Goal: Information Seeking & Learning: Learn about a topic

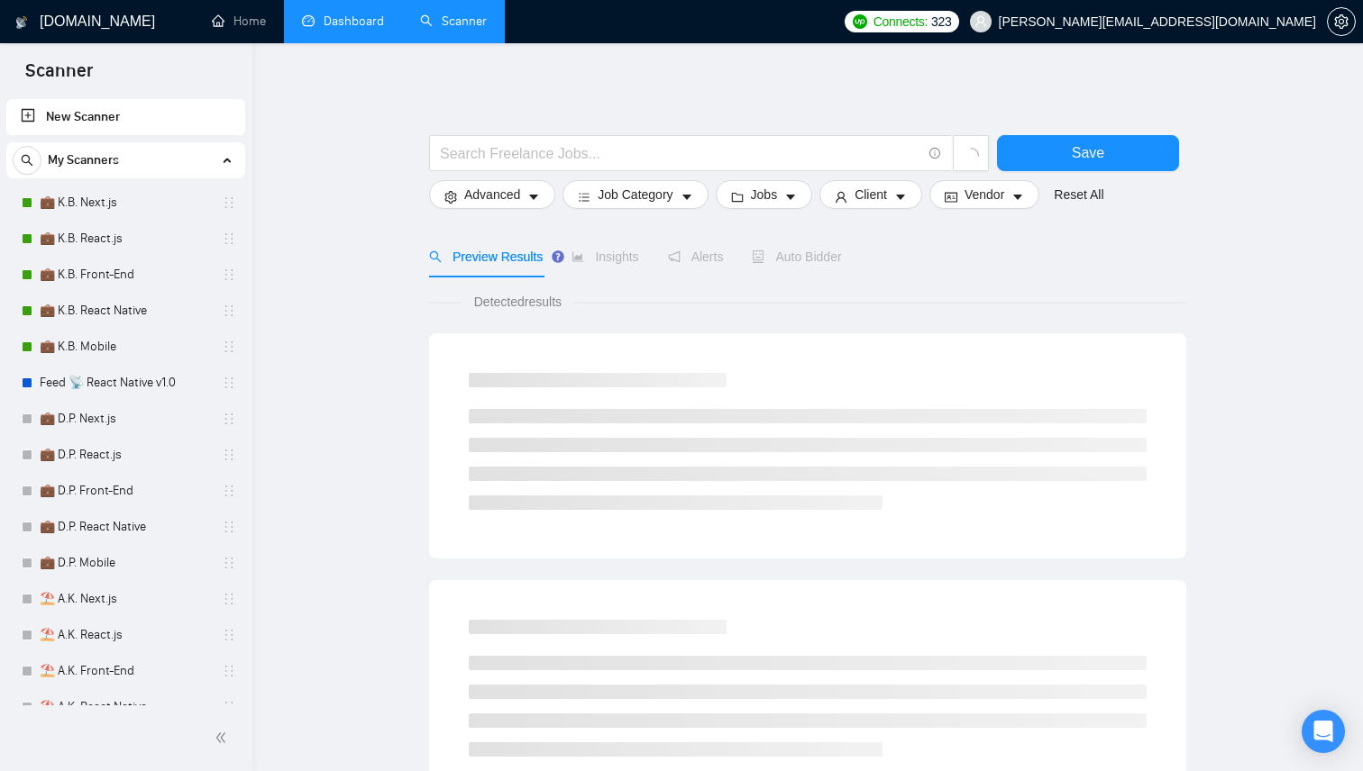
click at [325, 29] on link "Dashboard" at bounding box center [343, 21] width 82 height 15
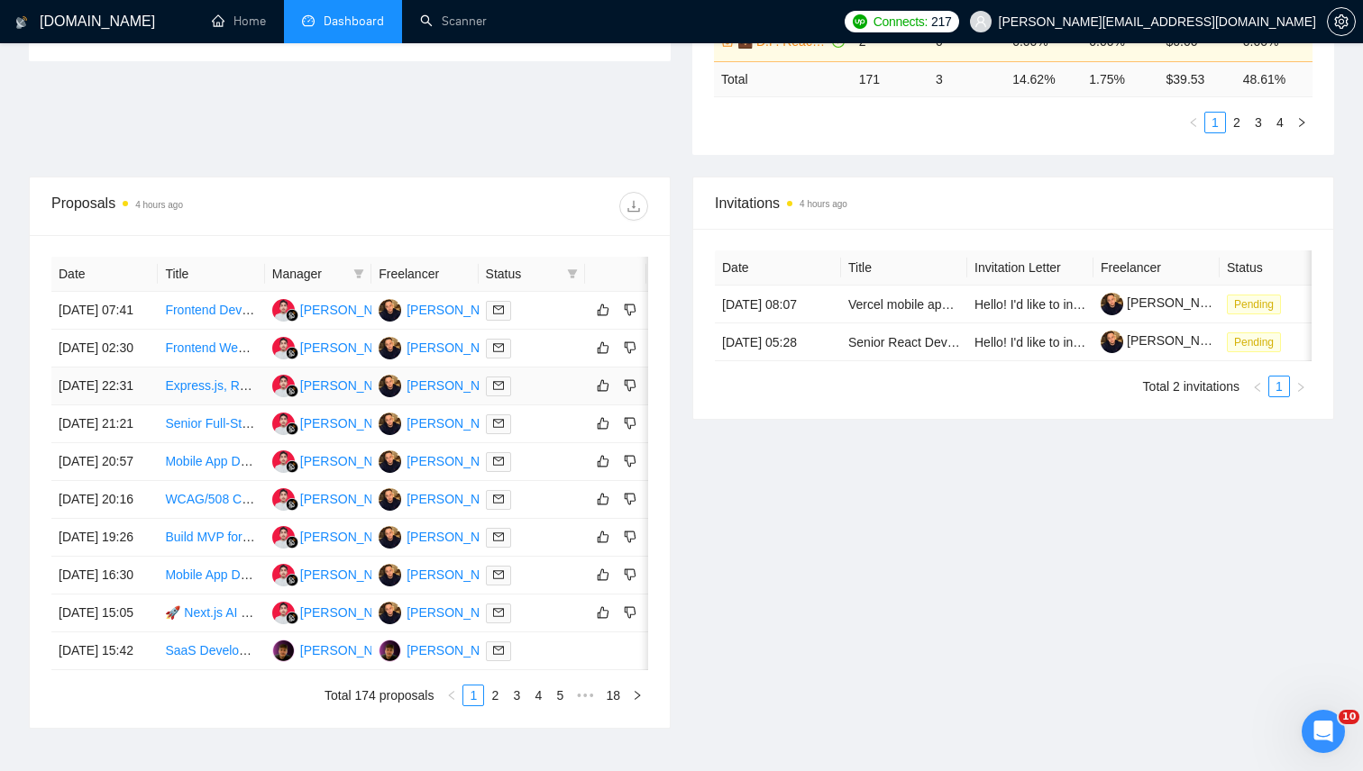
scroll to position [579, 0]
click at [554, 328] on td at bounding box center [532, 309] width 106 height 38
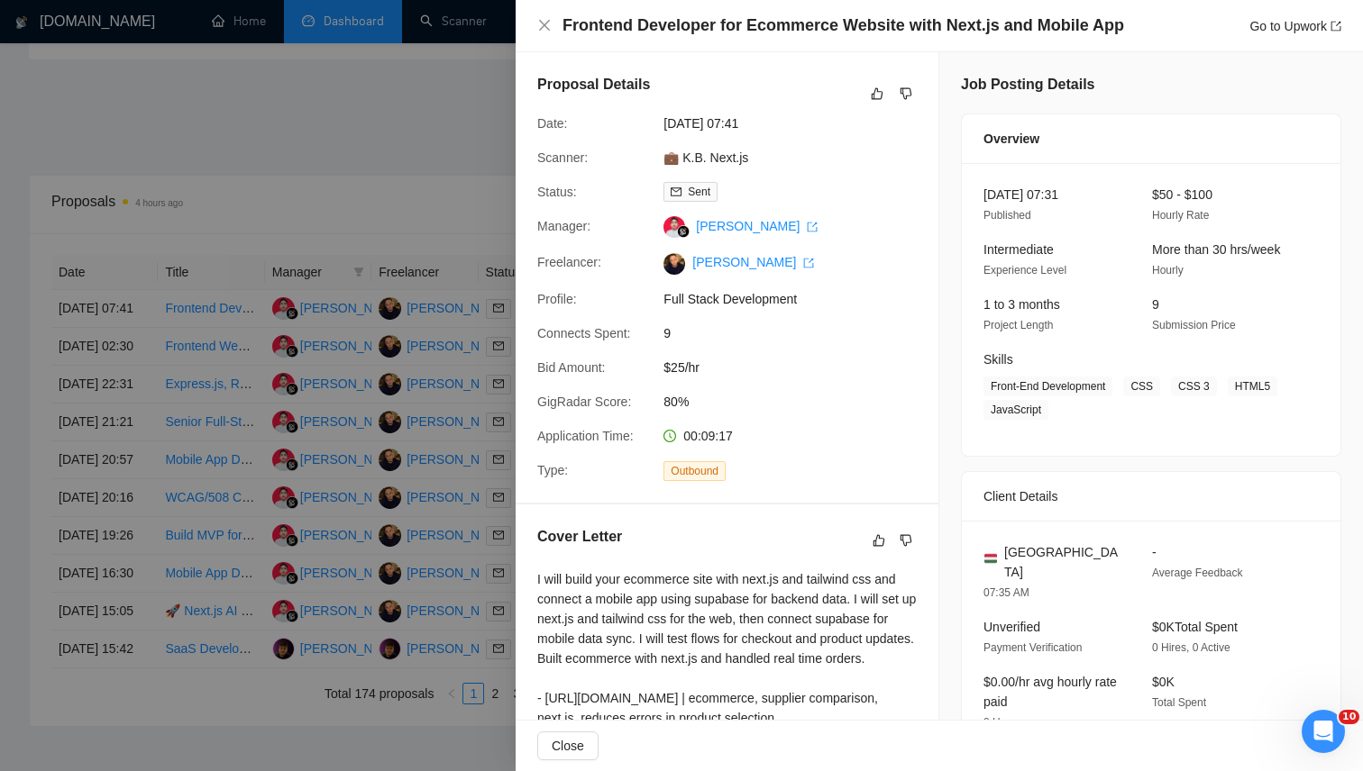
scroll to position [263, 0]
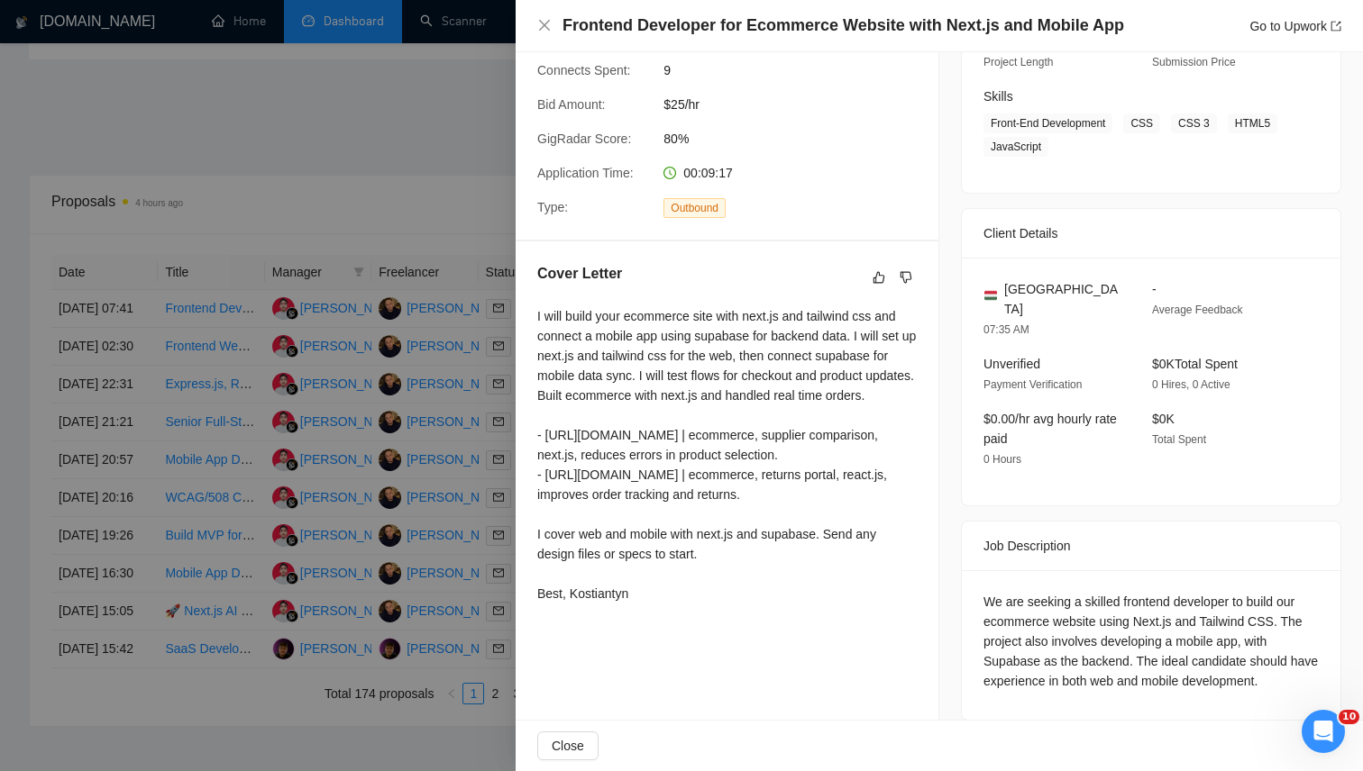
drag, startPoint x: 625, startPoint y: 356, endPoint x: 625, endPoint y: 607, distance: 250.5
click at [625, 604] on div "I will build your ecommerce site with next.js and tailwind css and connect a mo…" at bounding box center [726, 454] width 379 height 297
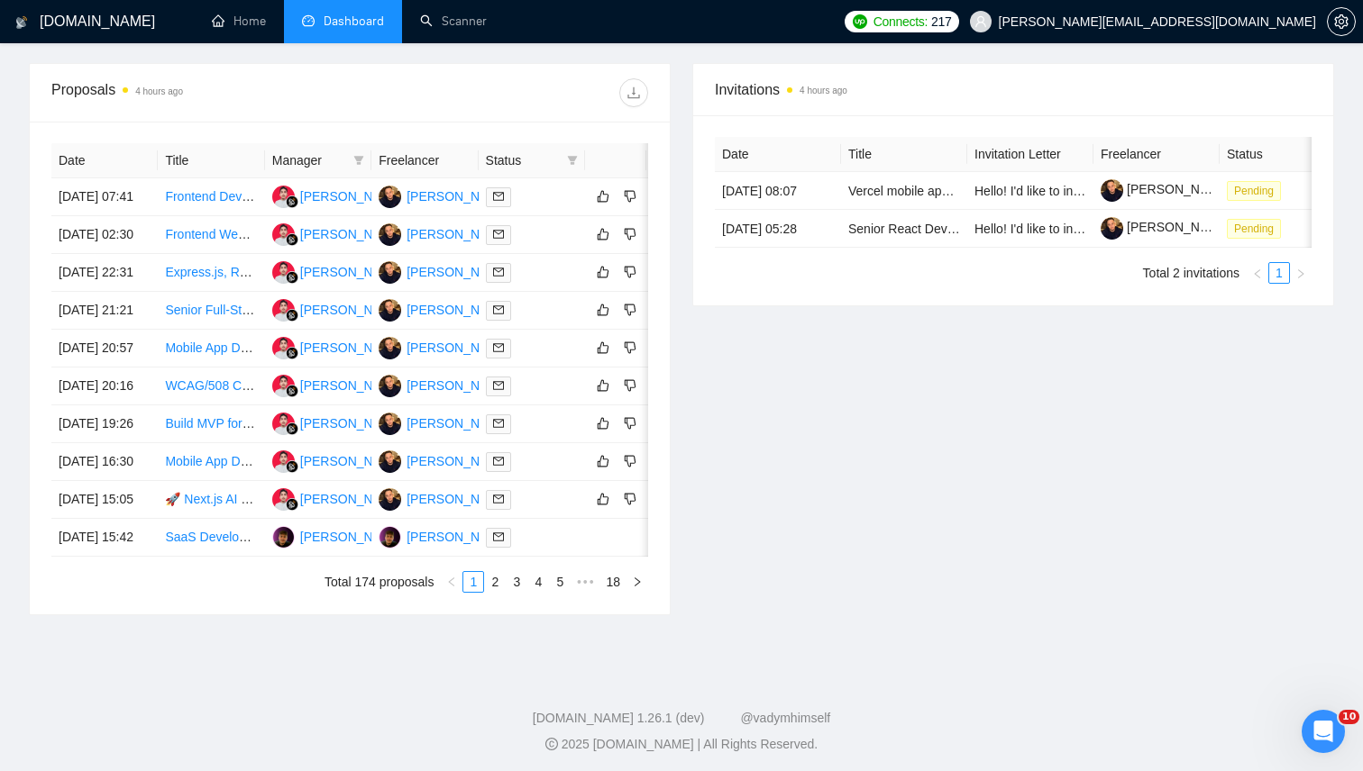
scroll to position [391, 0]
